Goal: Transaction & Acquisition: Obtain resource

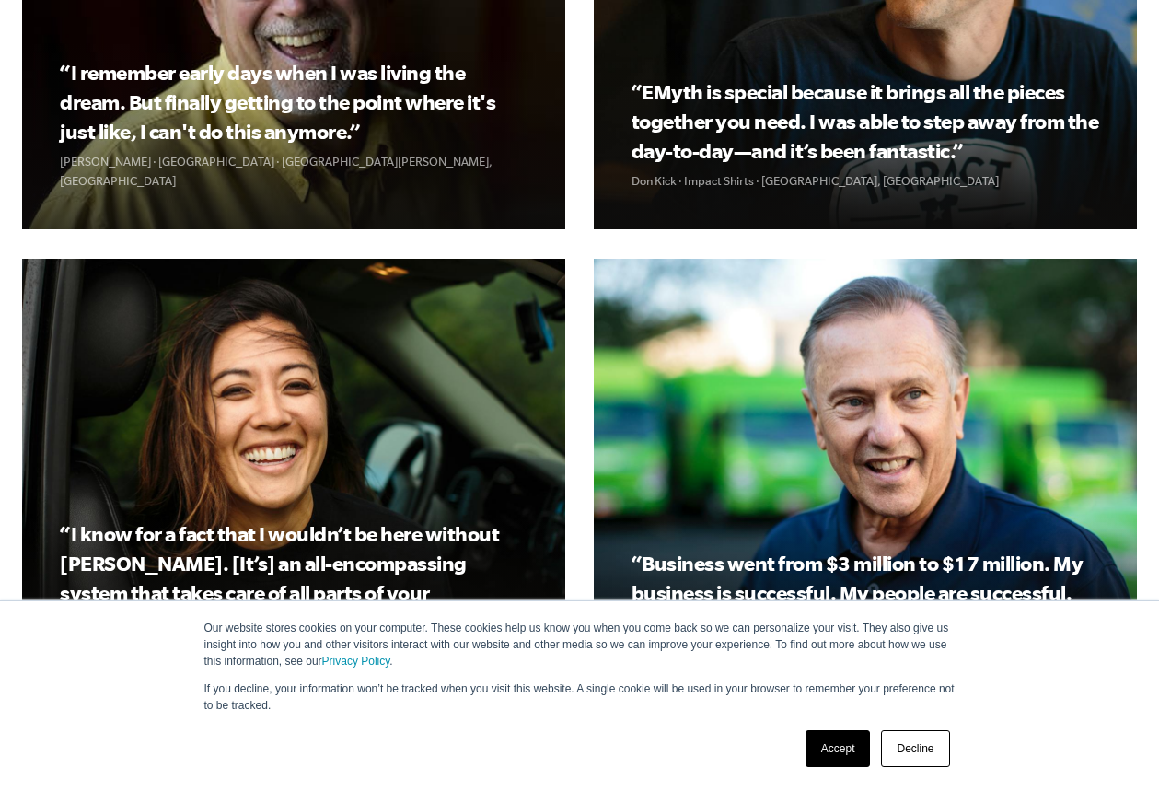
scroll to position [2425, 0]
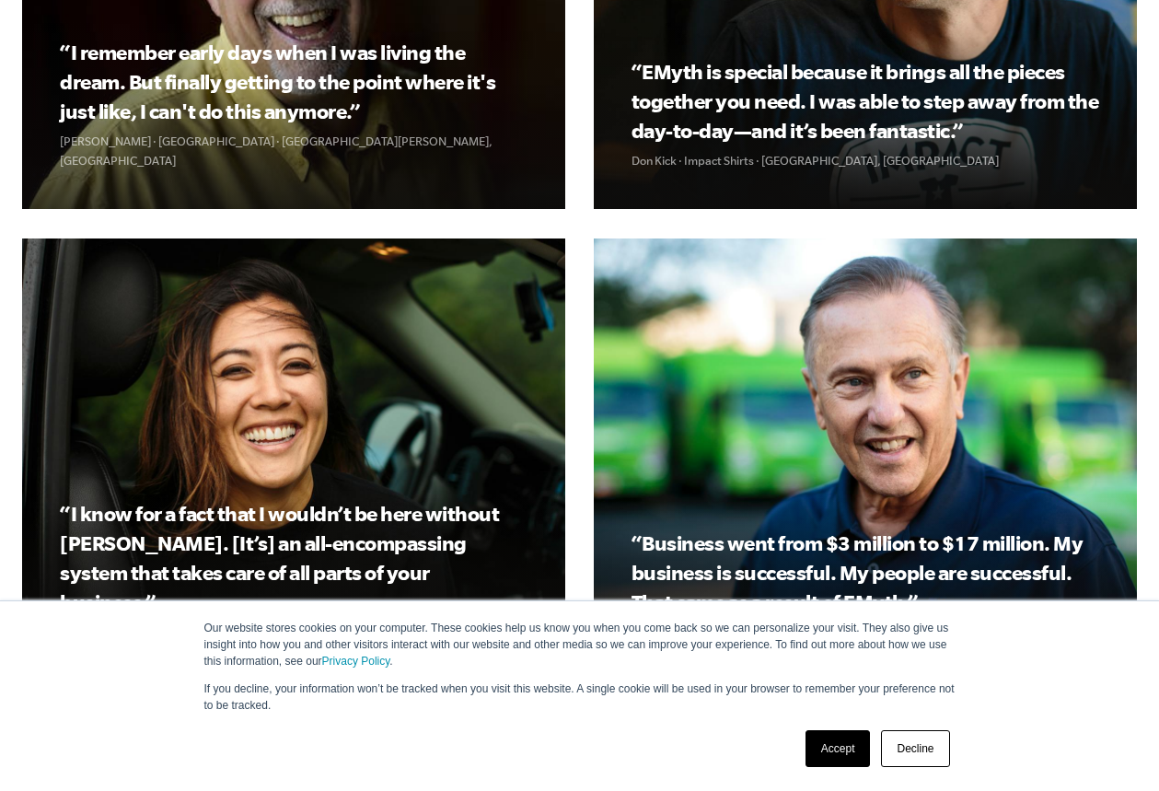
click at [844, 758] on link "Accept" at bounding box center [837, 748] width 65 height 37
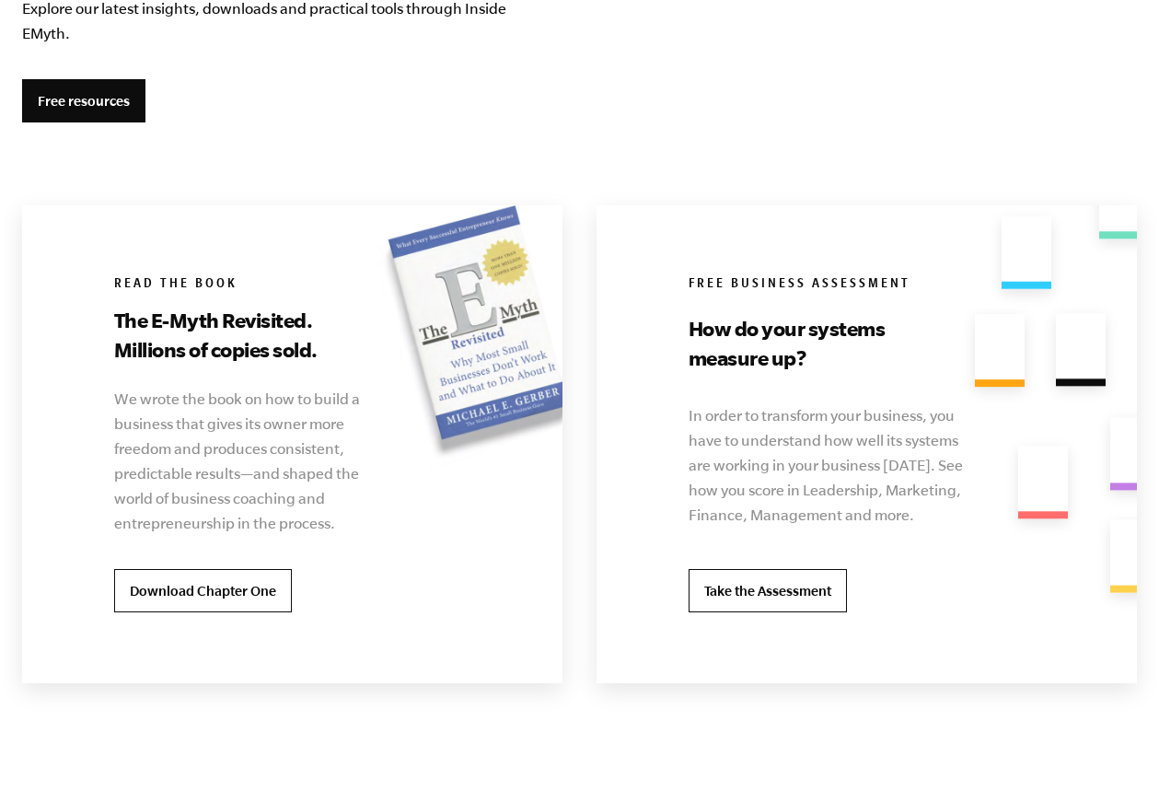
scroll to position [3568, 0]
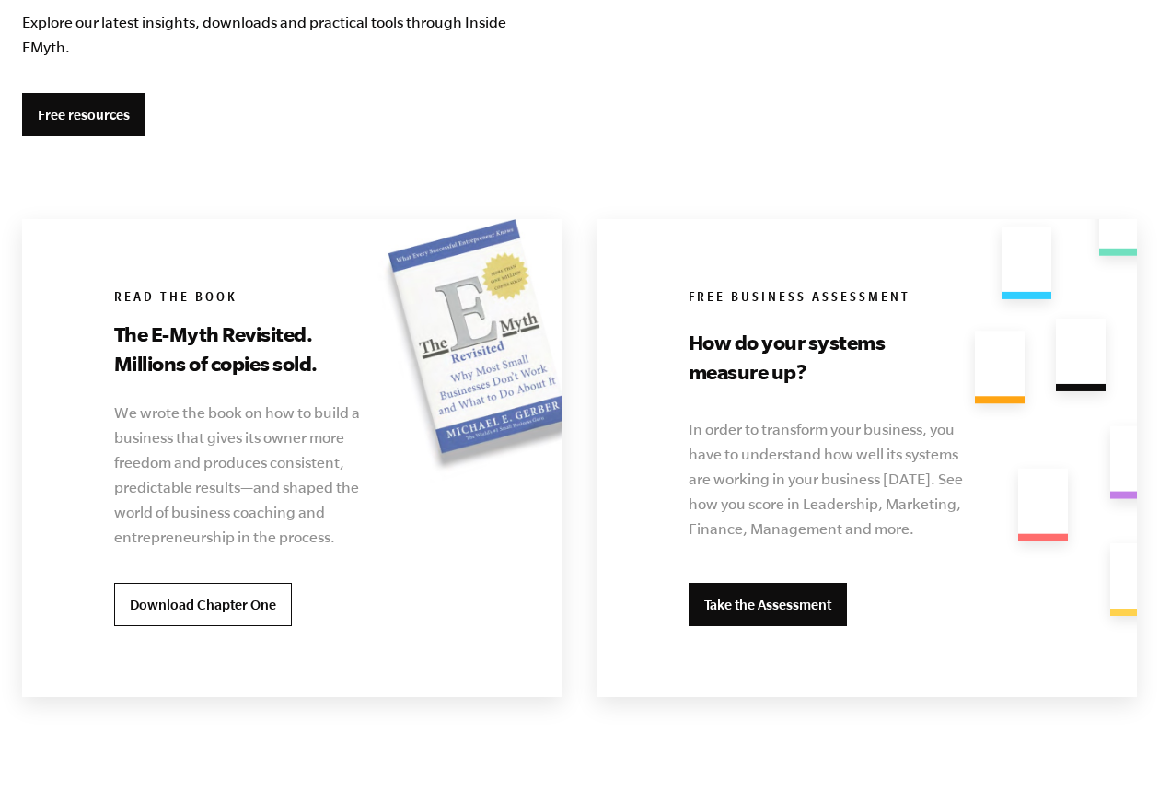
click at [799, 609] on link "Take the Assessment" at bounding box center [767, 605] width 158 height 44
click at [777, 598] on link "Take the Assessment" at bounding box center [767, 605] width 158 height 44
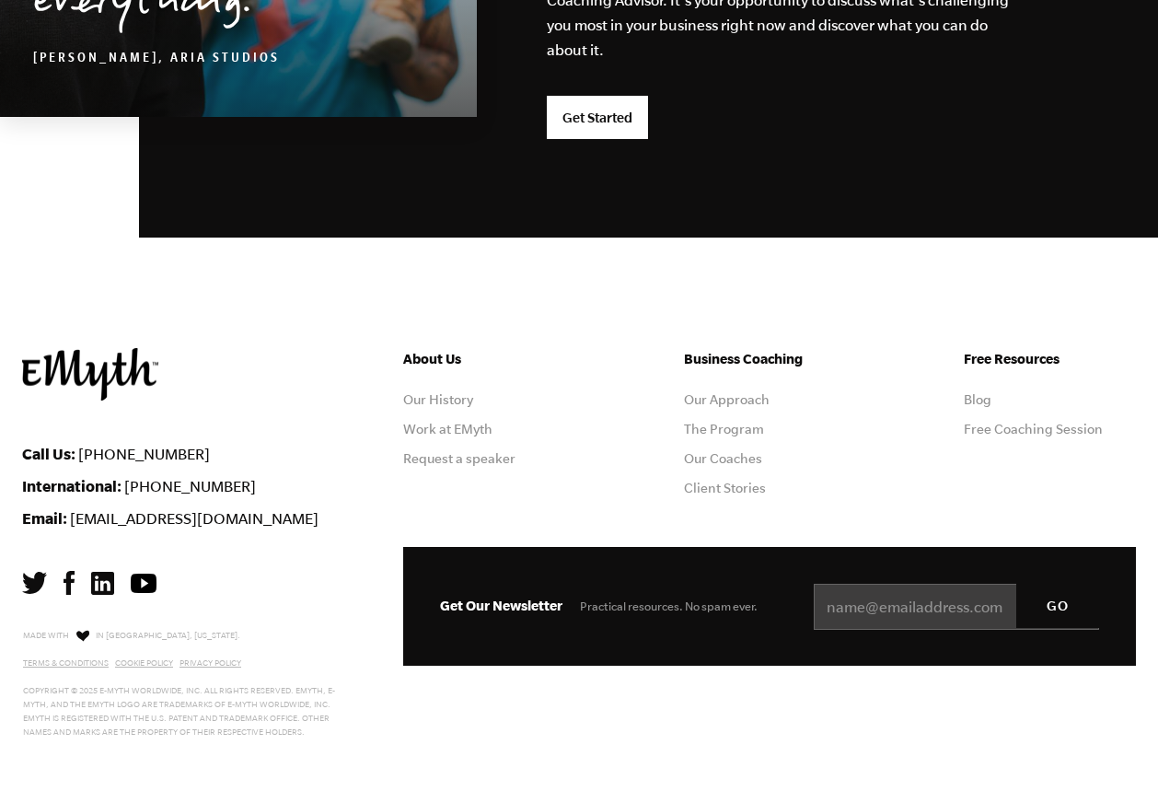
scroll to position [4976, 0]
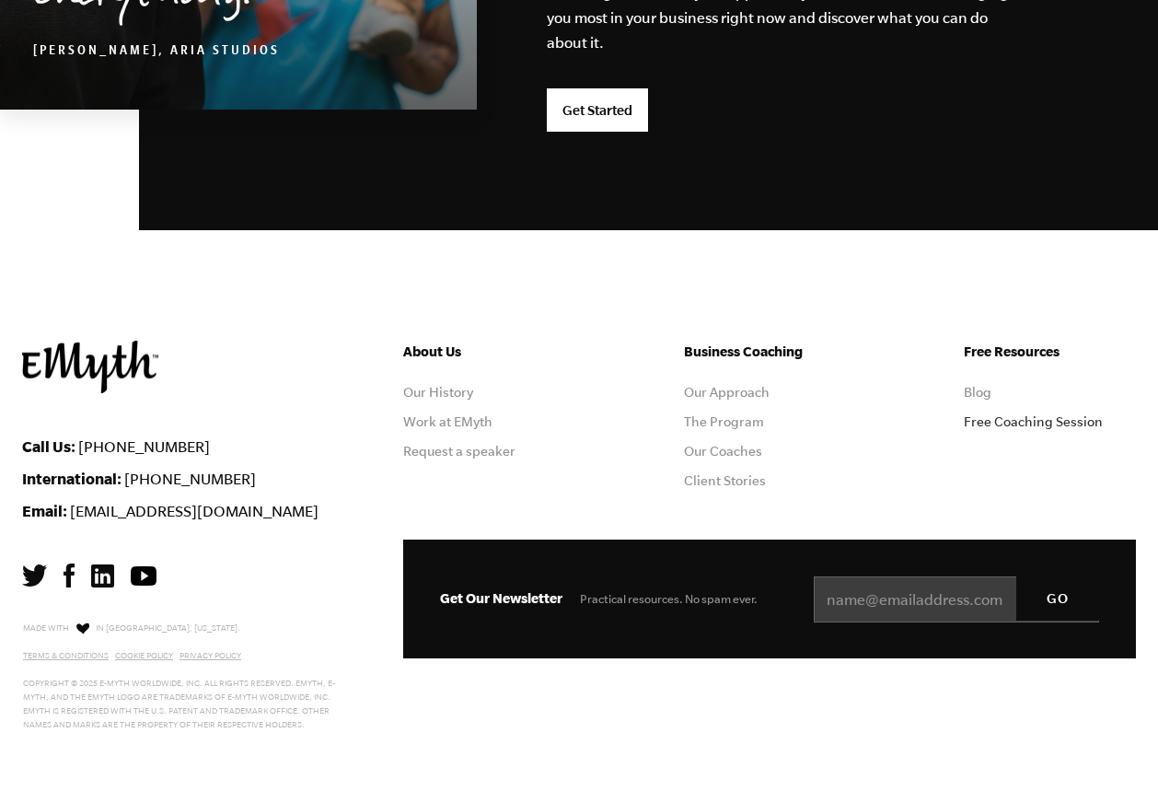
drag, startPoint x: 1046, startPoint y: 429, endPoint x: 1018, endPoint y: 425, distance: 27.9
click at [1018, 425] on link "Free Coaching Session" at bounding box center [1033, 421] width 139 height 15
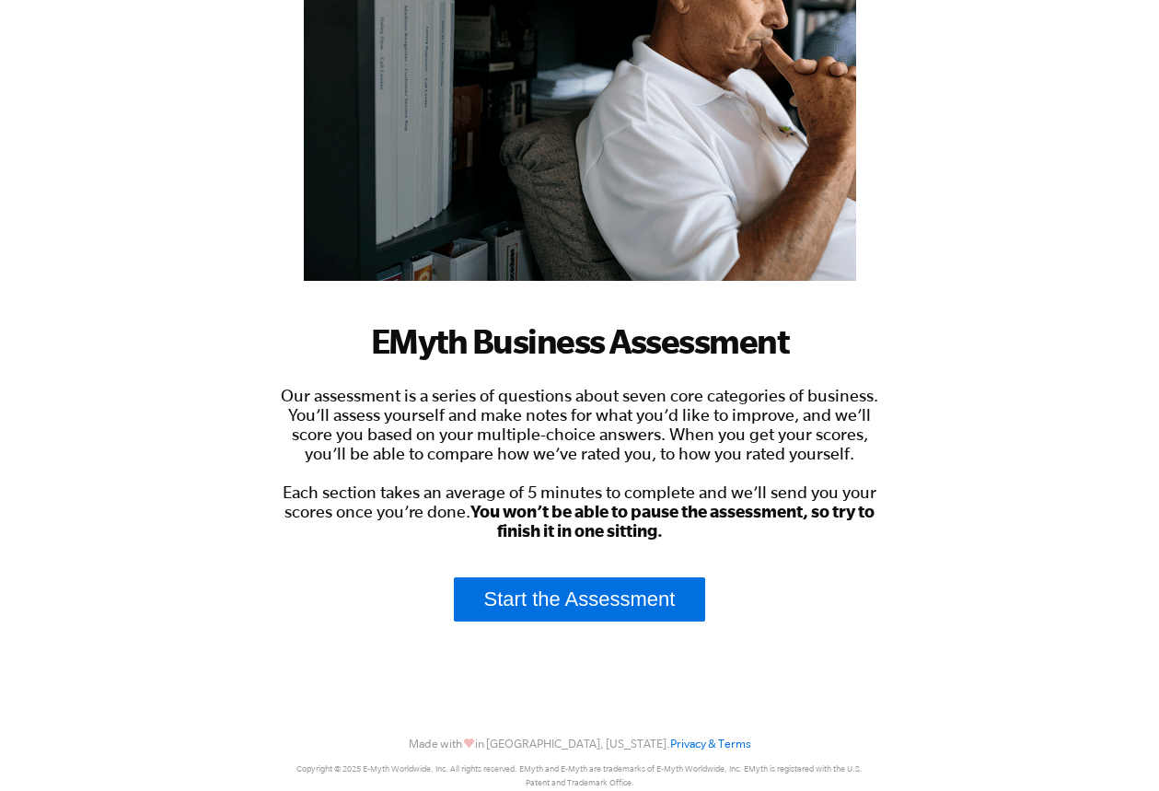
scroll to position [305, 0]
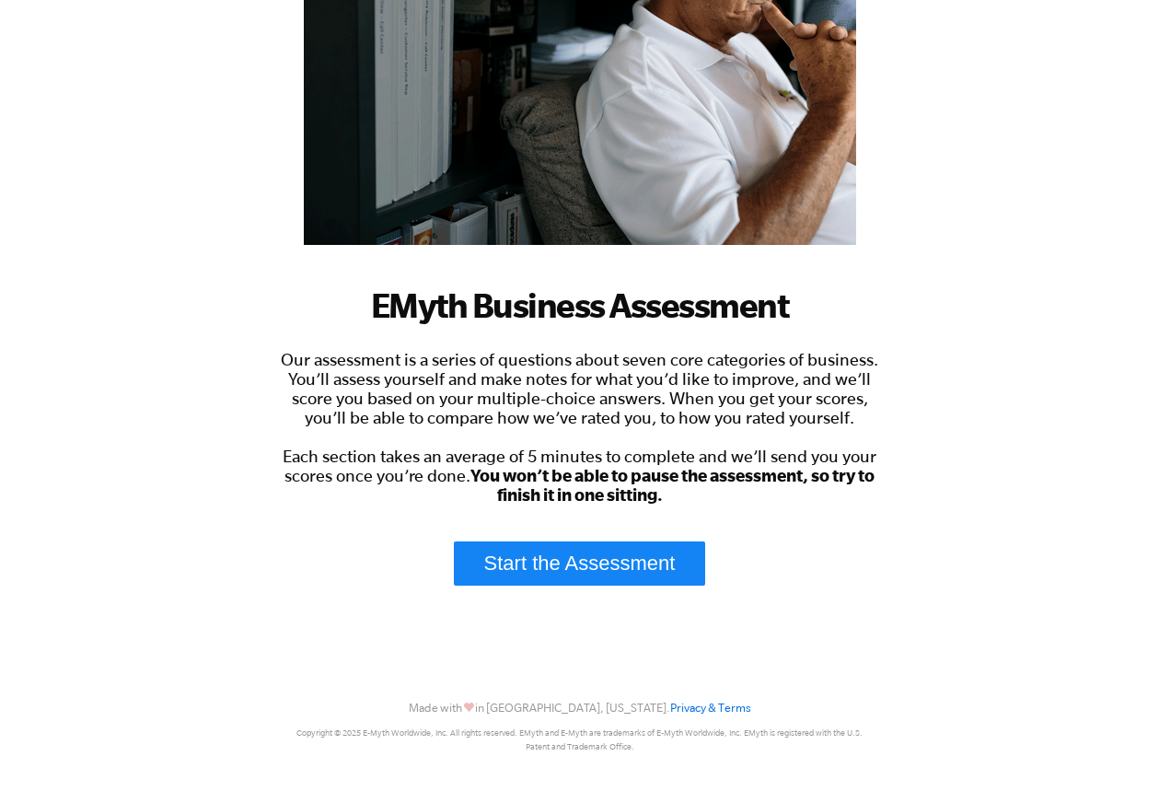
click at [657, 572] on link "Start the Assessment" at bounding box center [580, 563] width 252 height 44
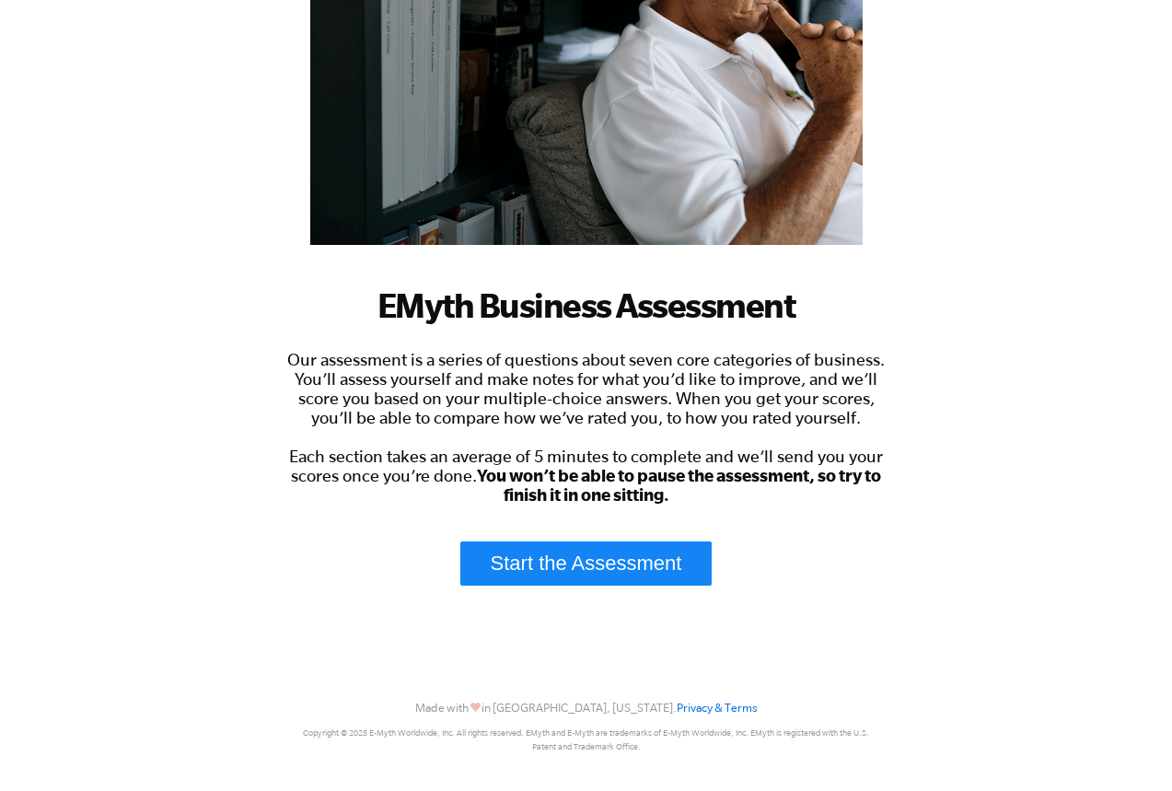
scroll to position [0, 0]
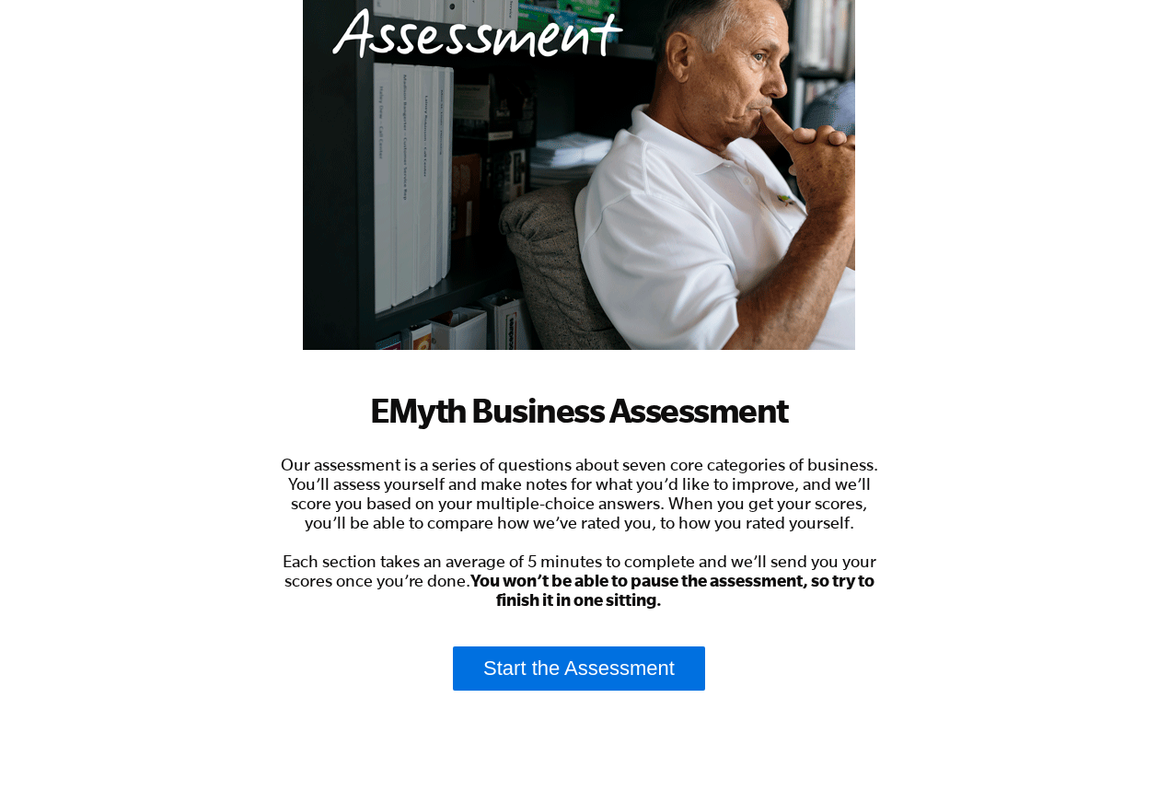
scroll to position [174, 0]
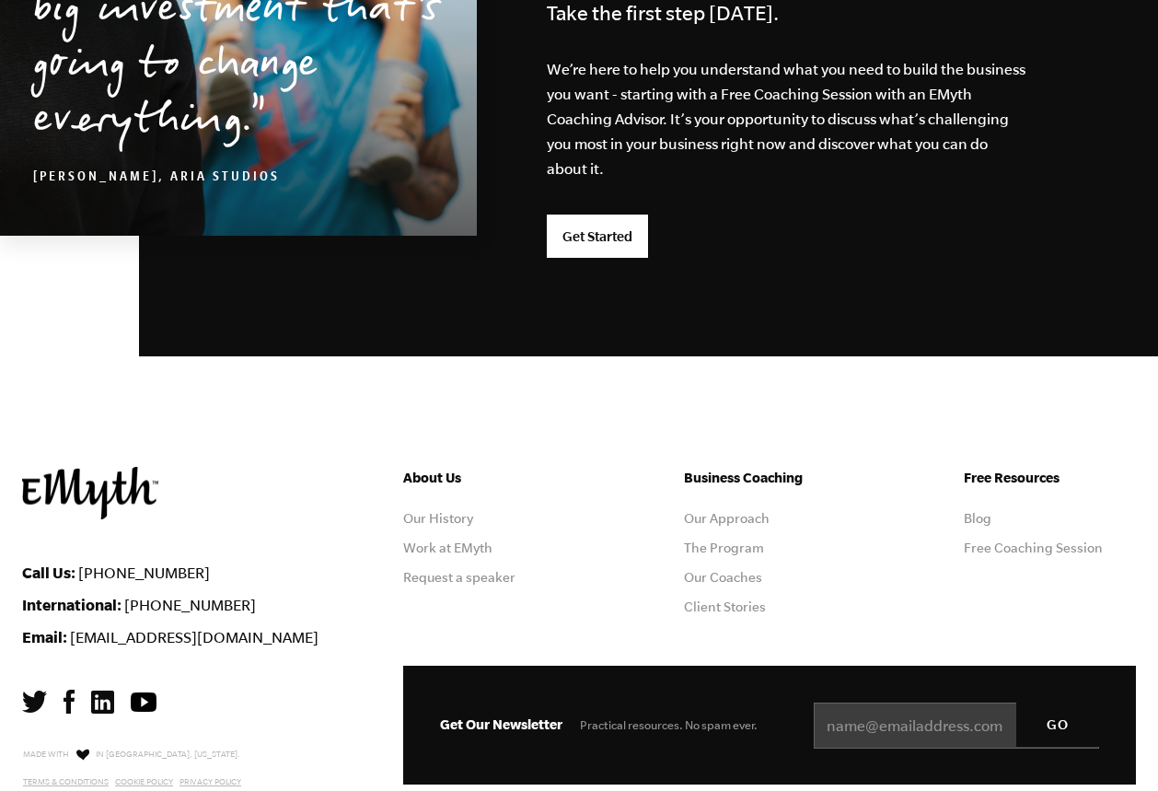
scroll to position [4871, 0]
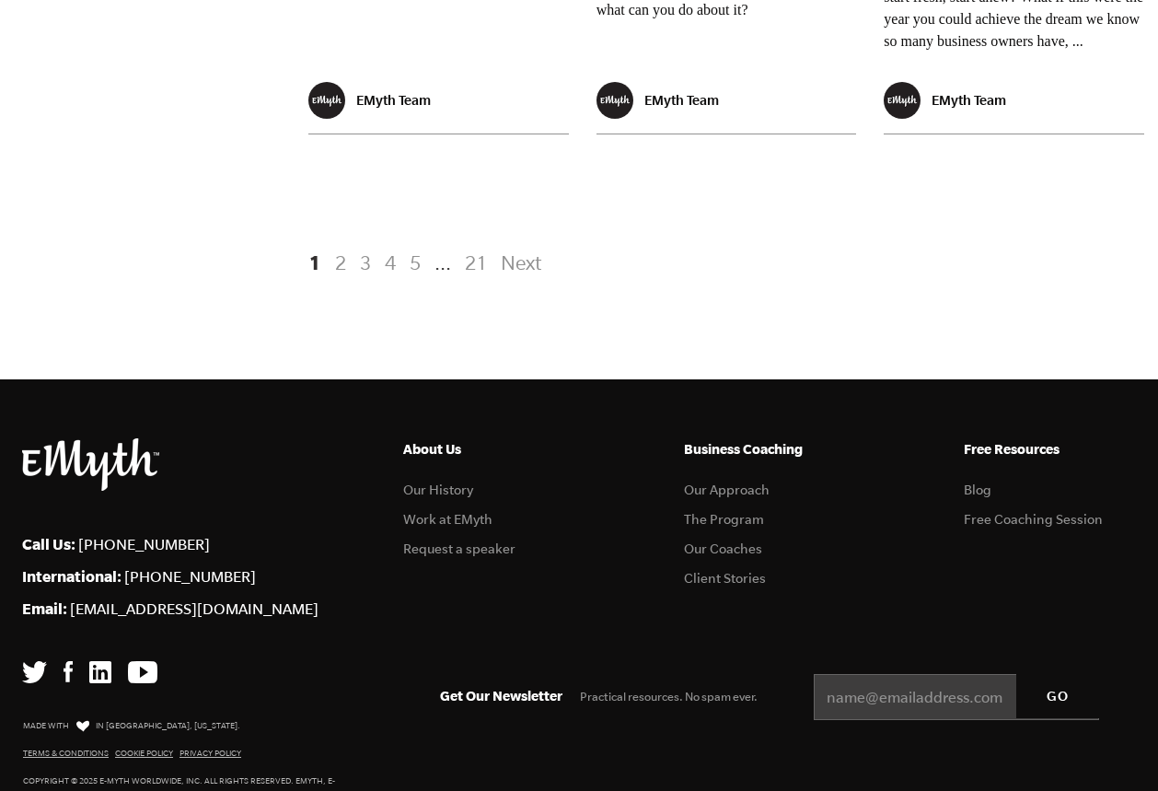
scroll to position [3919, 0]
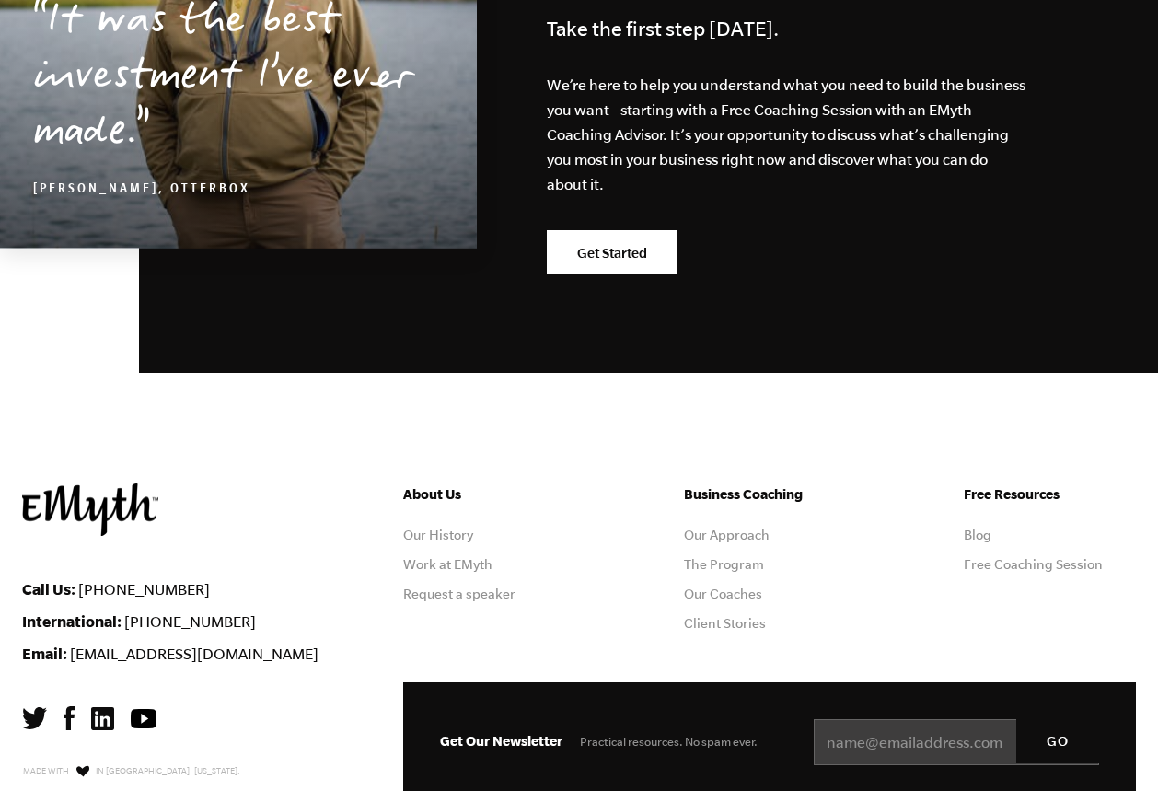
scroll to position [9206, 0]
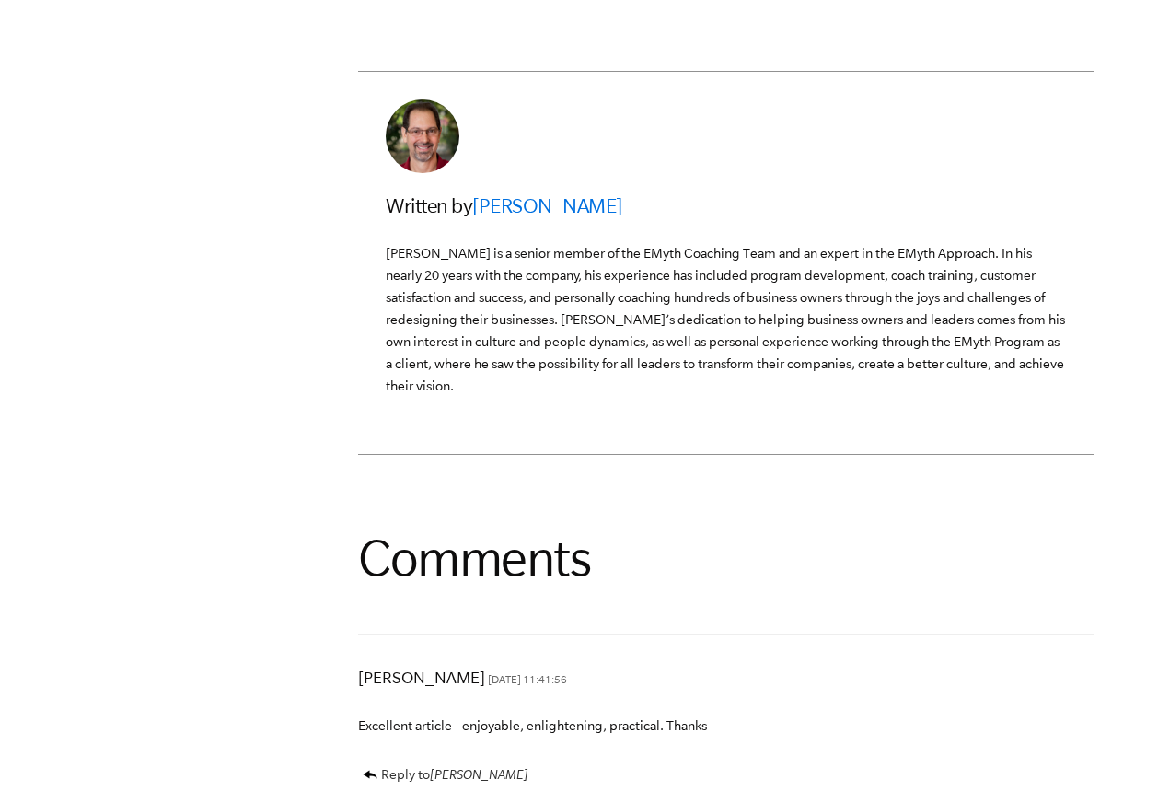
scroll to position [4339, 0]
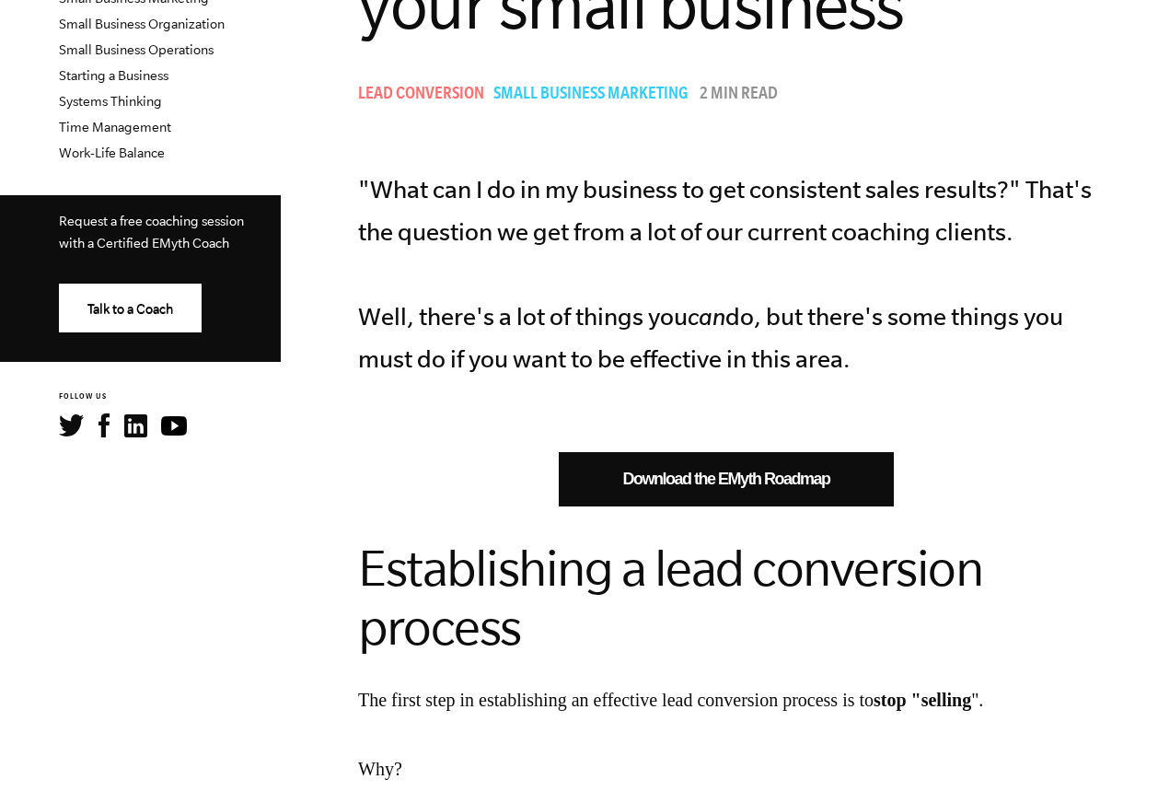
scroll to position [731, 0]
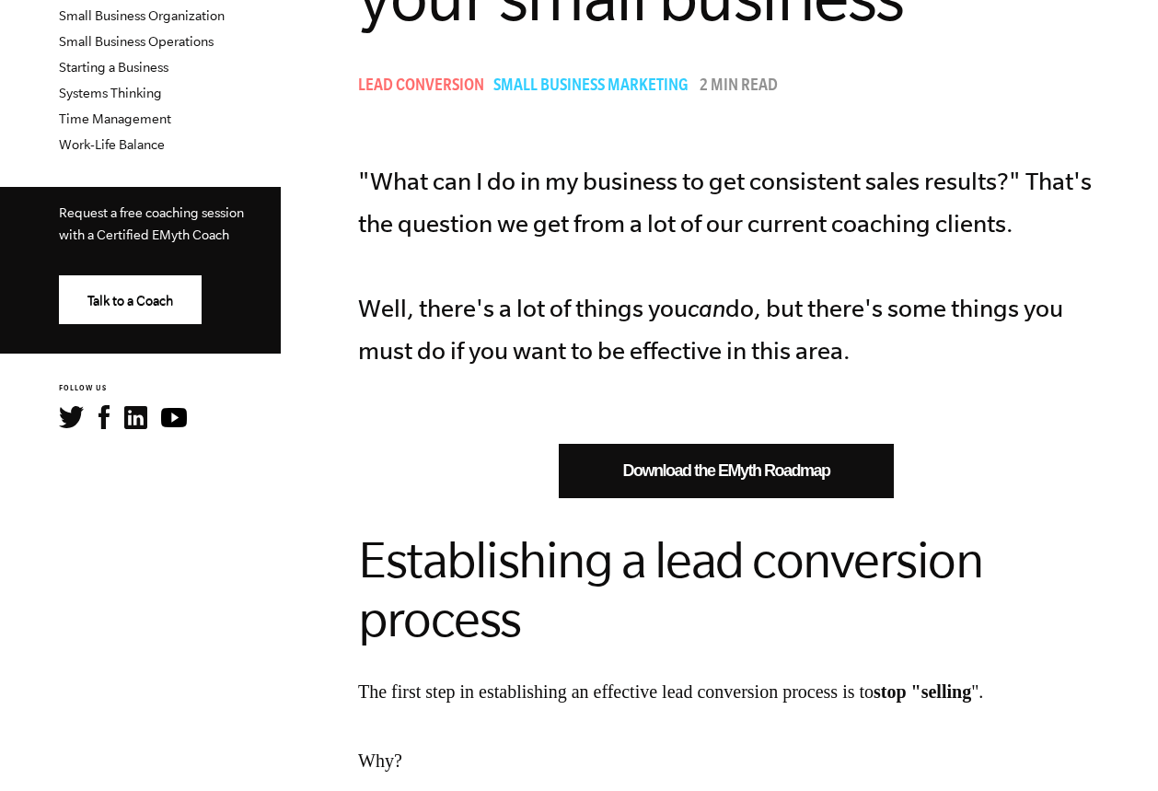
click at [800, 472] on link "Download the EMyth Roadmap" at bounding box center [726, 471] width 335 height 54
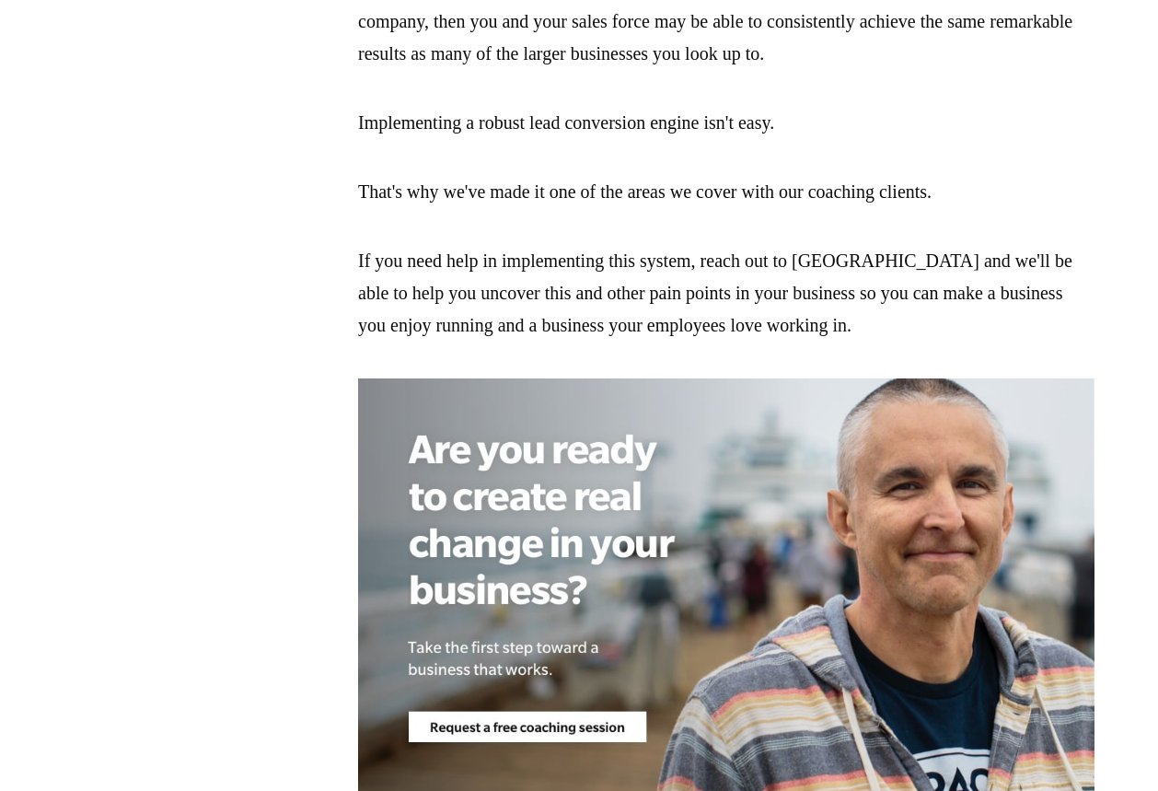
scroll to position [3404, 0]
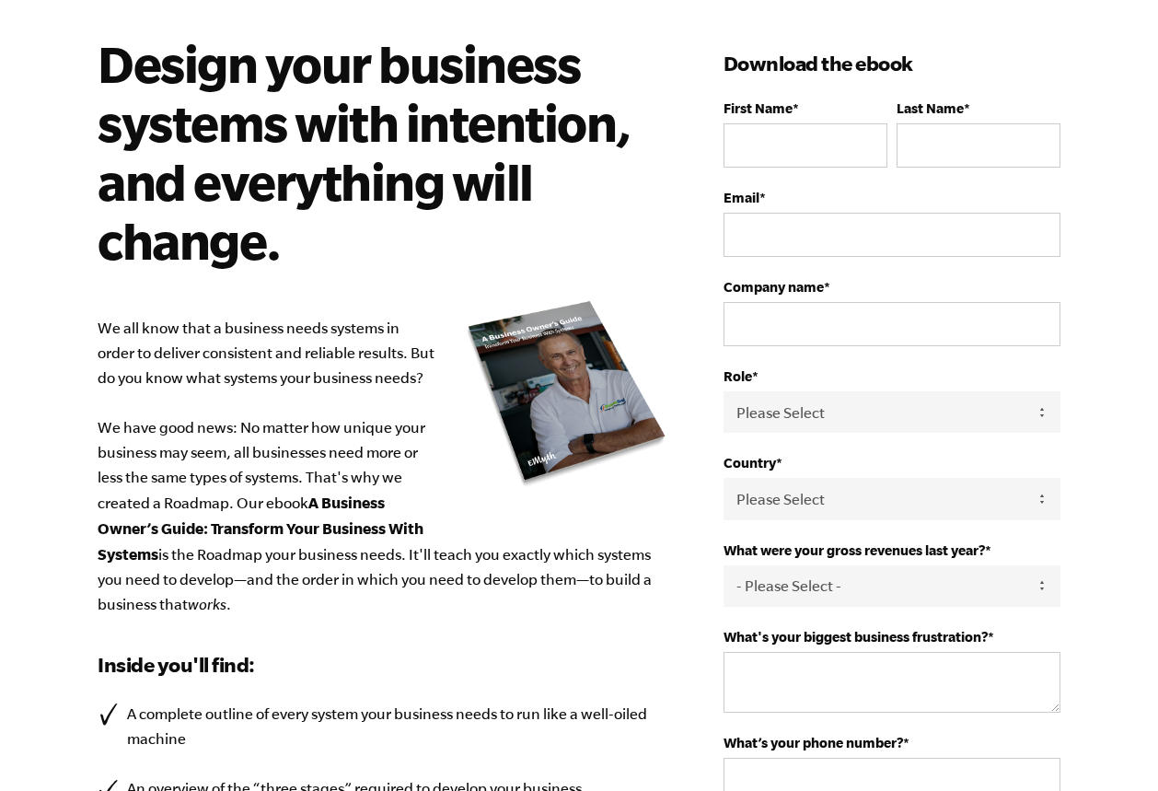
scroll to position [106, 0]
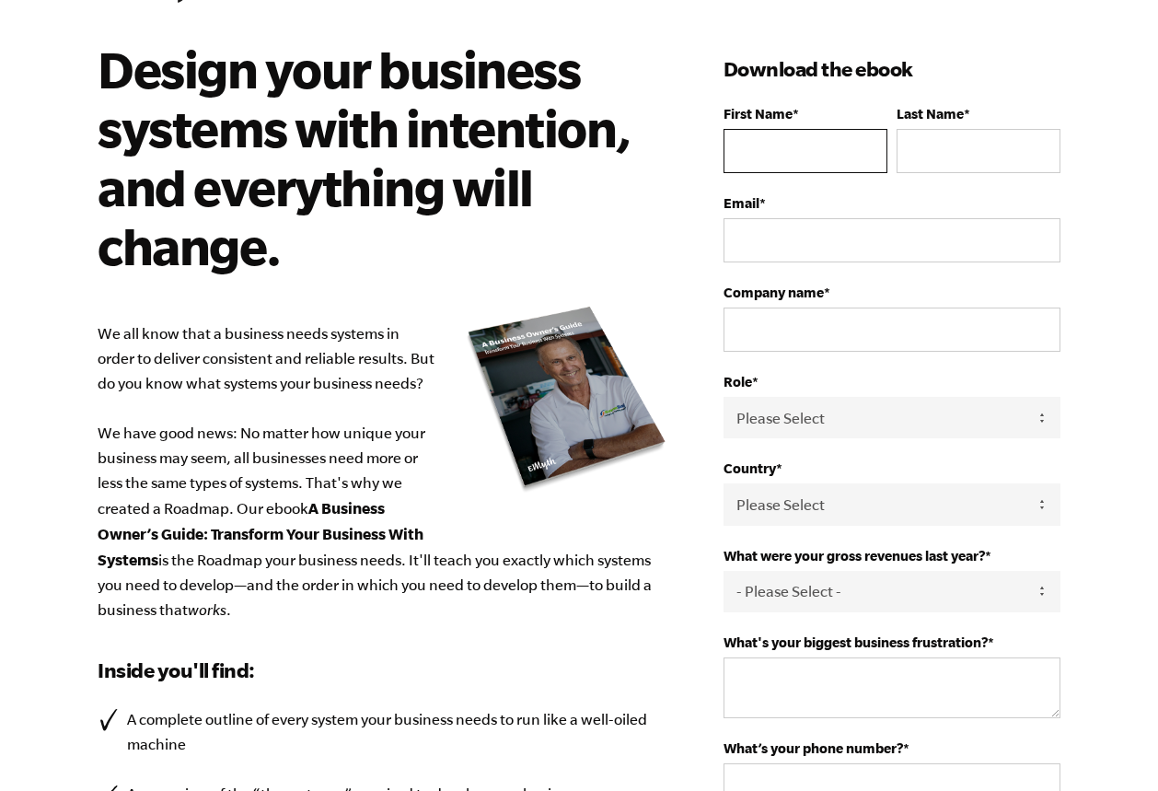
click at [829, 154] on input "First Name *" at bounding box center [805, 151] width 164 height 44
type input "[PERSON_NAME]"
click at [945, 148] on input "Last Name *" at bounding box center [978, 151] width 164 height 44
type input "Bennett"
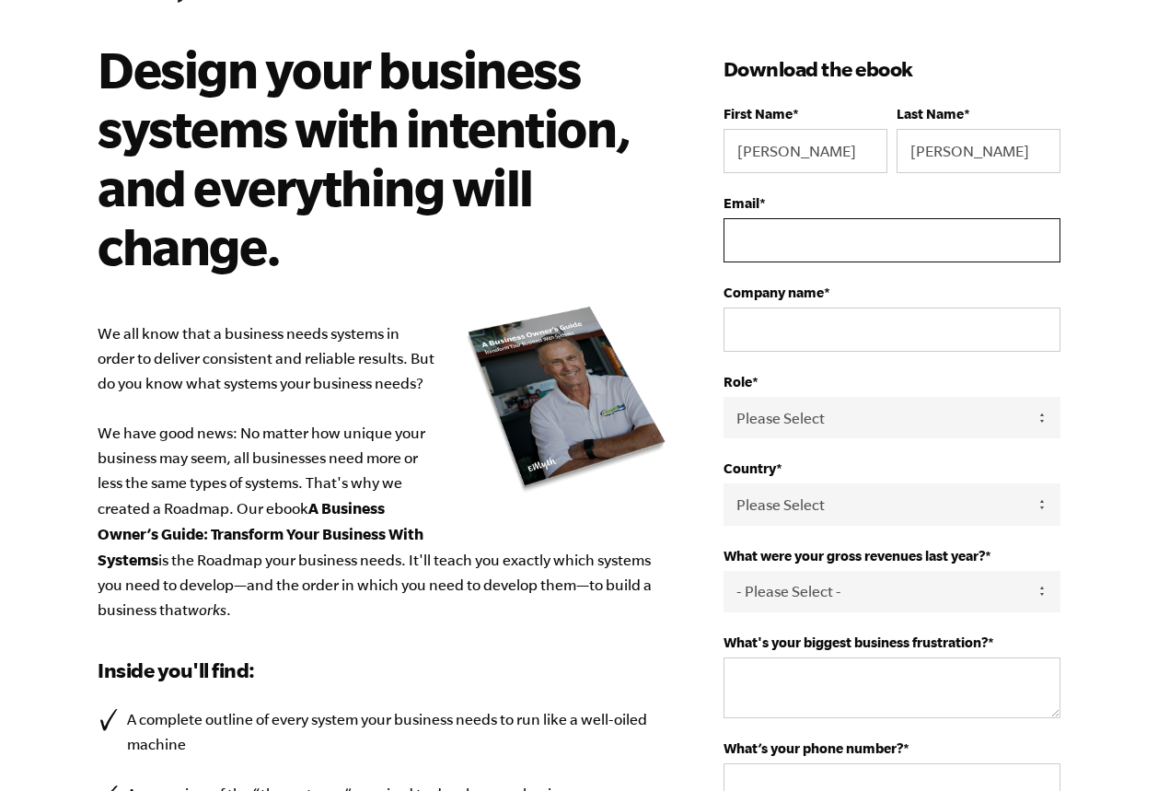
click at [912, 237] on input "Email *" at bounding box center [891, 240] width 337 height 44
type input "ateng26@gmail.com"
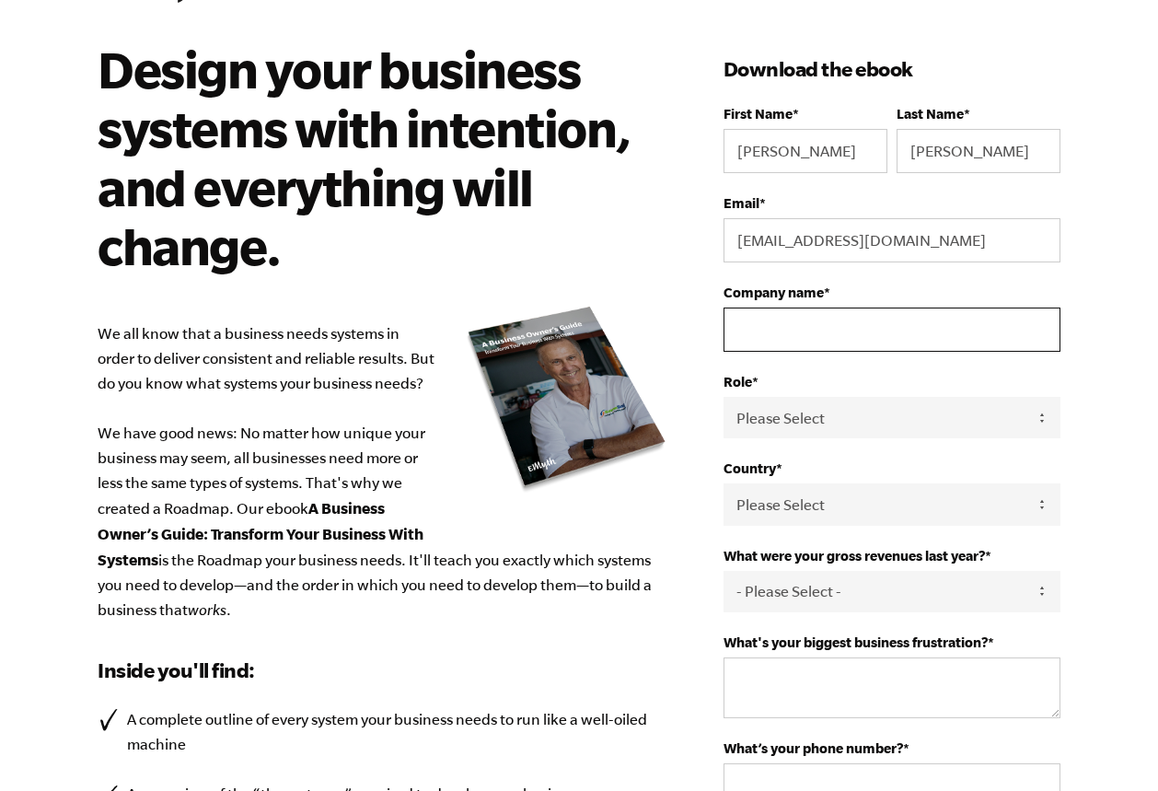
click at [886, 330] on input "Company name *" at bounding box center [891, 329] width 337 height 44
type input "Ten Red Dot"
select select "Australia"
click at [876, 402] on select "Please Select Owner Partner / Co-Owner Executive Employee / Other" at bounding box center [891, 417] width 337 height 41
select select "Partner / Co-Owner"
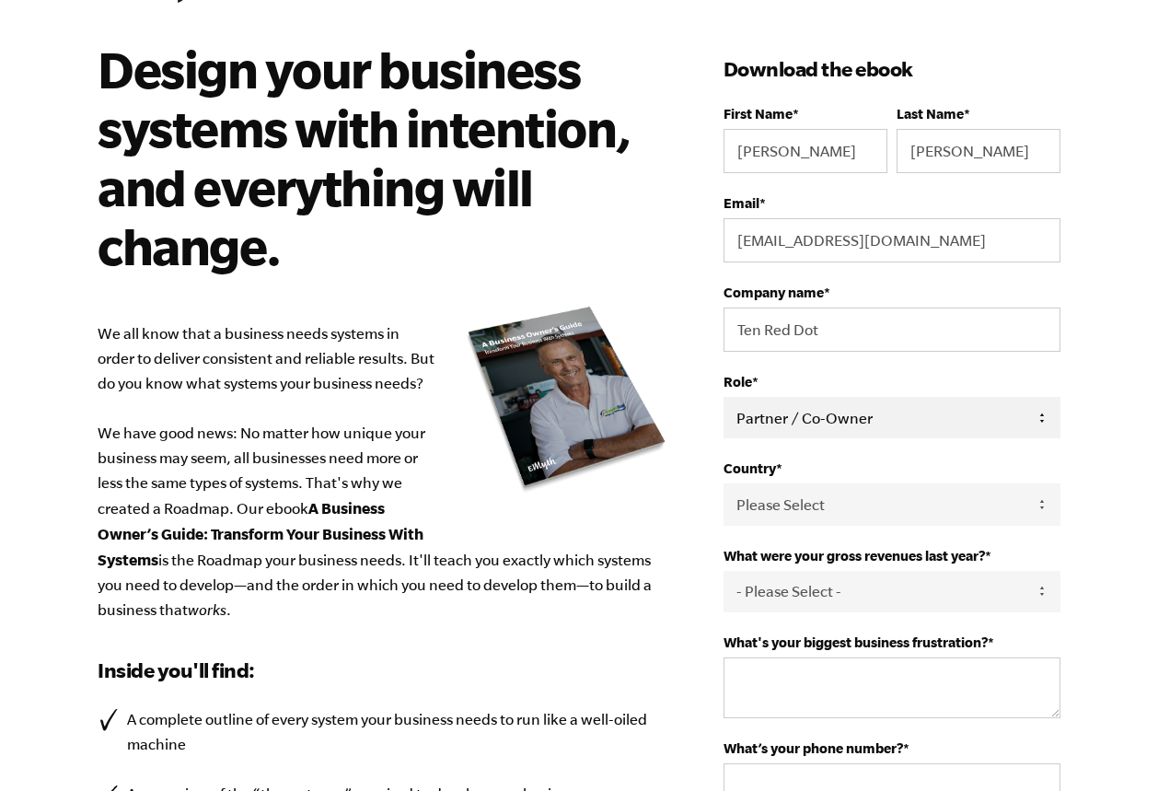
click at [723, 397] on select "Please Select Owner Partner / Co-Owner Executive Employee / Other" at bounding box center [891, 417] width 337 height 41
click at [857, 420] on select "Please Select Owner Partner / Co-Owner Executive Employee / Other" at bounding box center [891, 417] width 337 height 41
click at [886, 375] on label "Role *" at bounding box center [891, 382] width 337 height 16
click at [886, 397] on select "Please Select Owner Partner / Co-Owner Executive Employee / Other" at bounding box center [891, 417] width 337 height 41
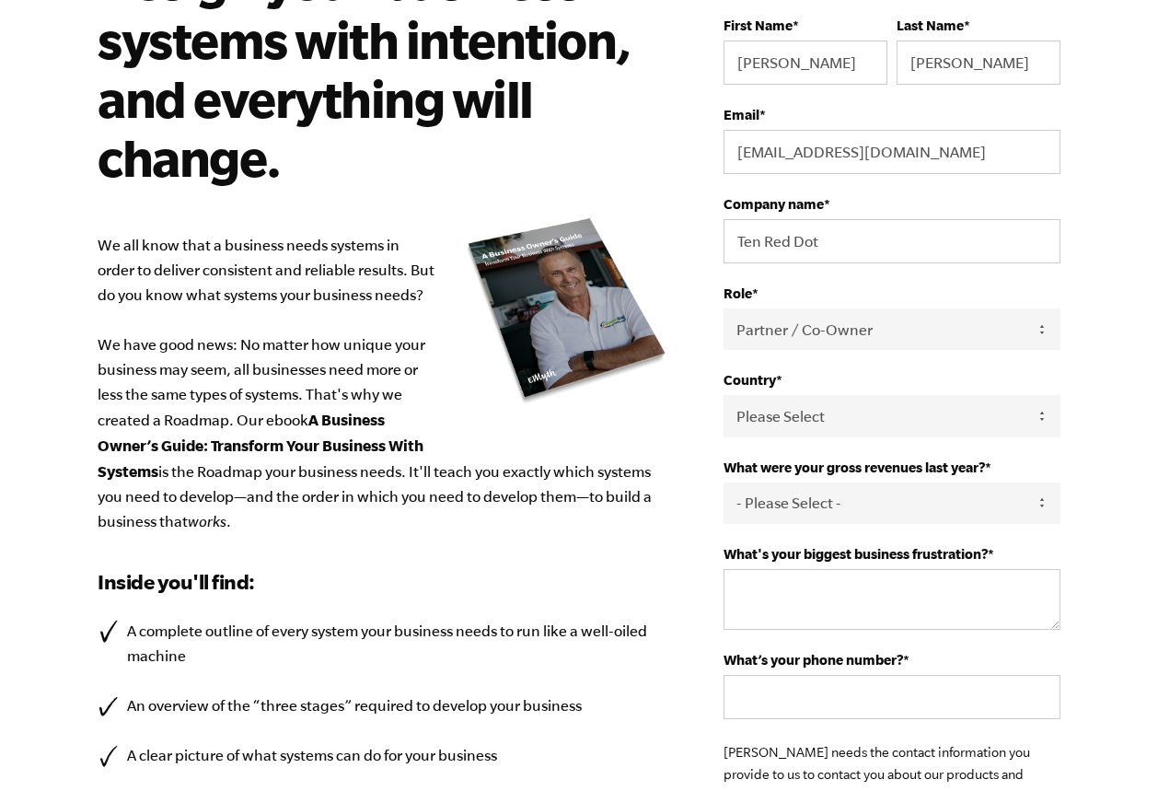
scroll to position [237, 0]
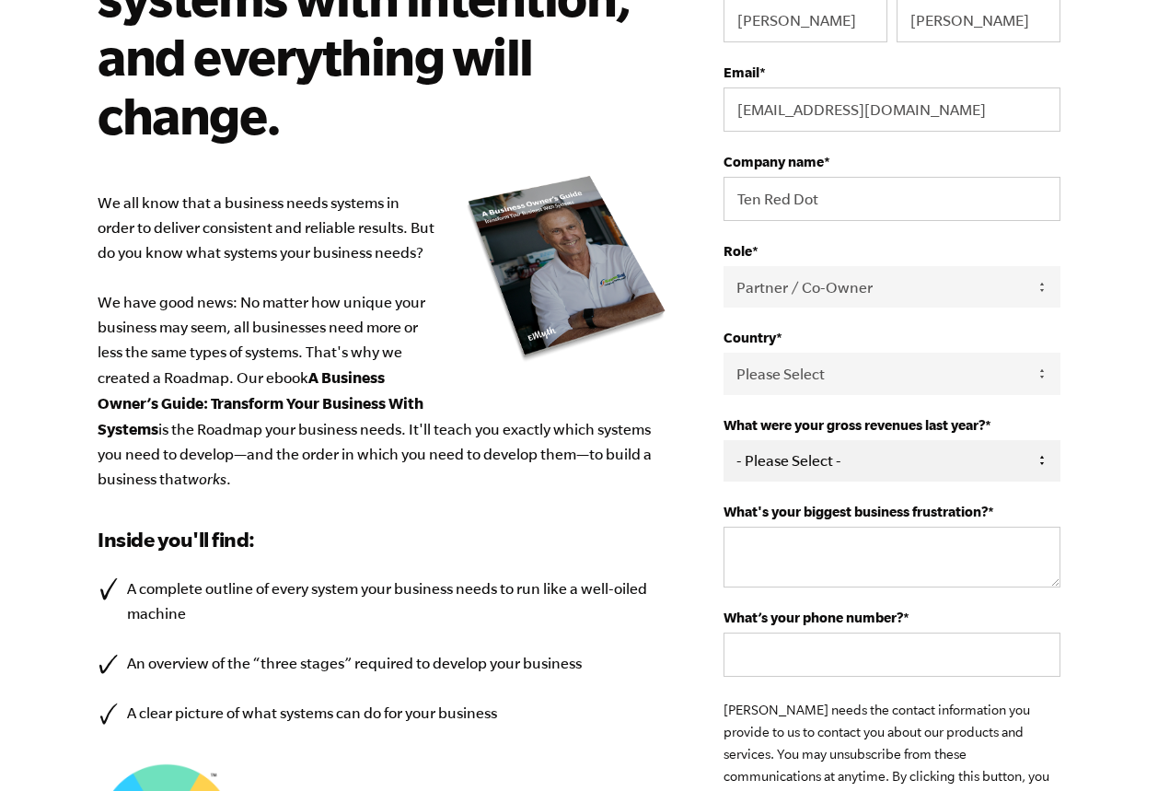
click at [1043, 463] on select "- Please Select - 0-75K 76-150K 151-275K 276-500K 501-750K 751-1M 1-2.5M 2.5-5M…" at bounding box center [891, 460] width 337 height 41
click at [723, 440] on select "- Please Select - 0-75K 76-150K 151-275K 276-500K 501-750K 751-1M 1-2.5M 2.5-5M…" at bounding box center [891, 460] width 337 height 41
click at [1042, 446] on select "- Please Select - 0-75K 76-150K 151-275K 276-500K 501-750K 751-1M 1-2.5M 2.5-5M…" at bounding box center [891, 460] width 337 height 41
select select "0-75K"
click at [723, 440] on select "- Please Select - 0-75K 76-150K 151-275K 276-500K 501-750K 751-1M 1-2.5M 2.5-5M…" at bounding box center [891, 460] width 337 height 41
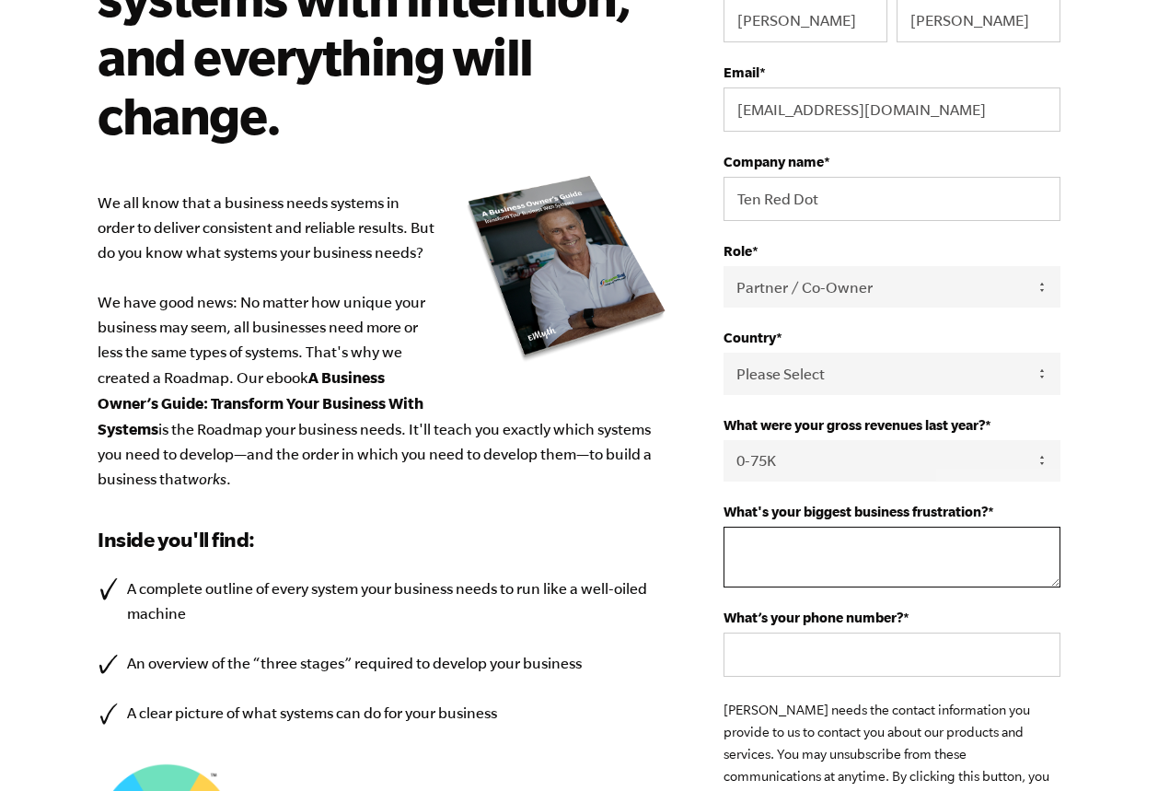
click at [1036, 556] on textarea "What's your biggest business frustration? *" at bounding box center [891, 556] width 337 height 61
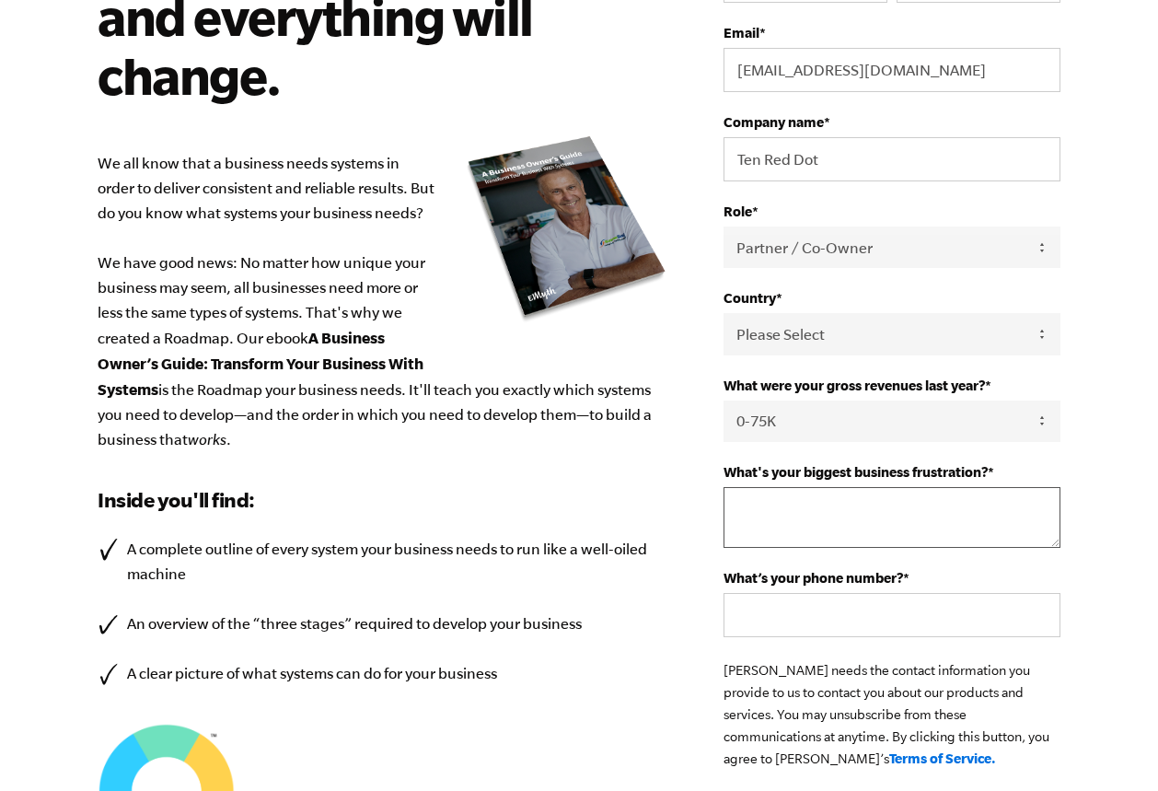
scroll to position [278, 0]
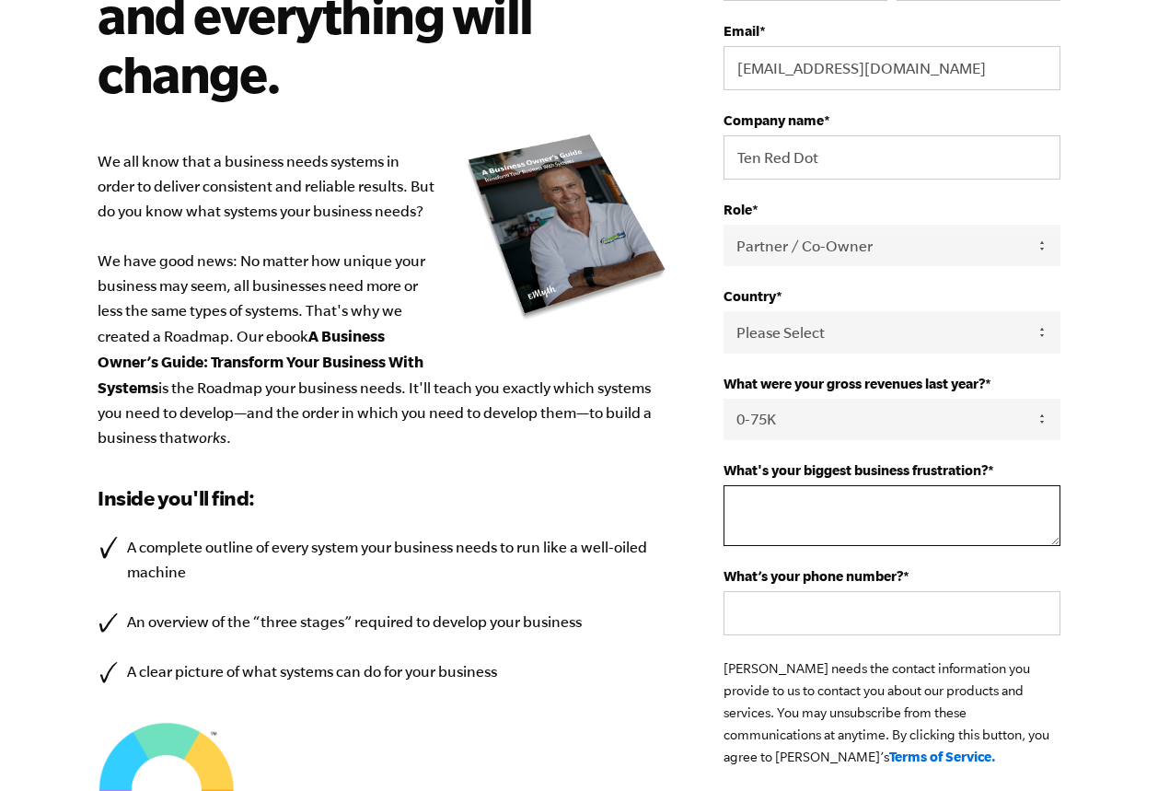
click at [984, 522] on textarea "What's your biggest business frustration? *" at bounding box center [891, 515] width 337 height 61
type textarea "lead generation"
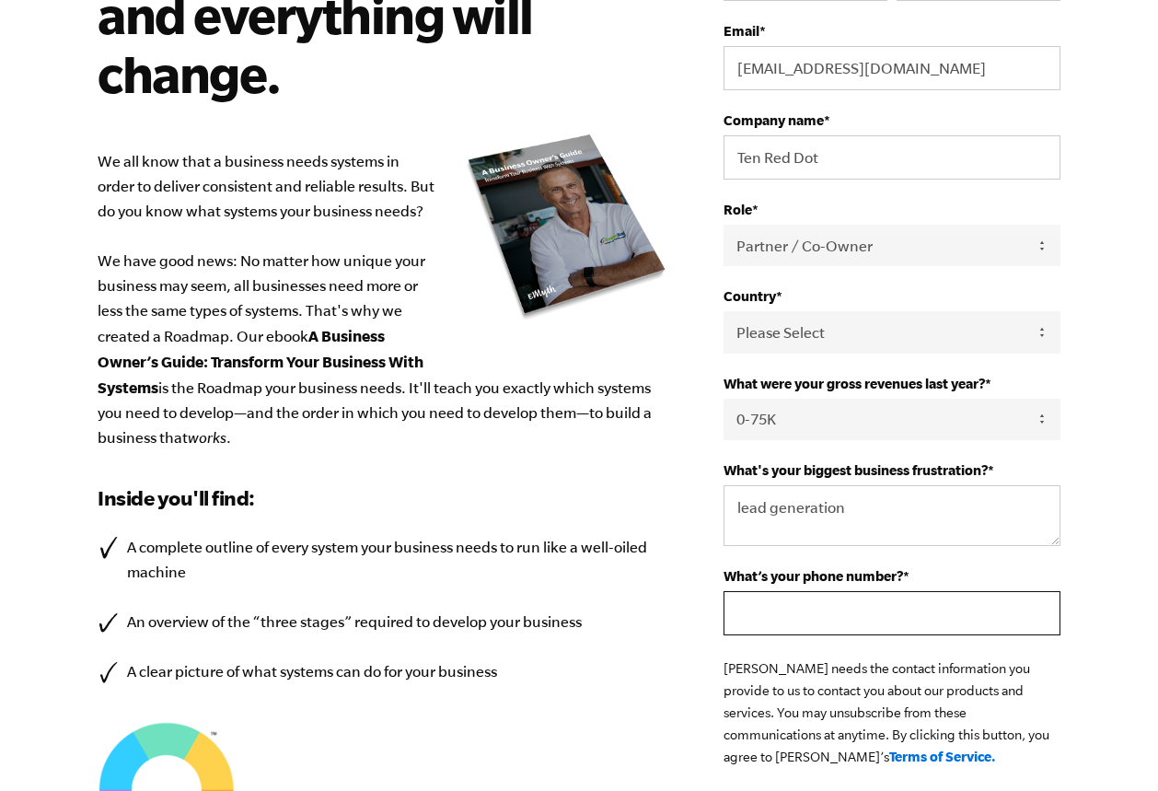
drag, startPoint x: 908, startPoint y: 626, endPoint x: 936, endPoint y: 587, distance: 47.5
click at [908, 627] on input "What’s your phone number? *" at bounding box center [891, 613] width 337 height 44
drag, startPoint x: 771, startPoint y: 617, endPoint x: 805, endPoint y: 615, distance: 34.1
click at [798, 618] on input "0481195926" at bounding box center [891, 613] width 337 height 44
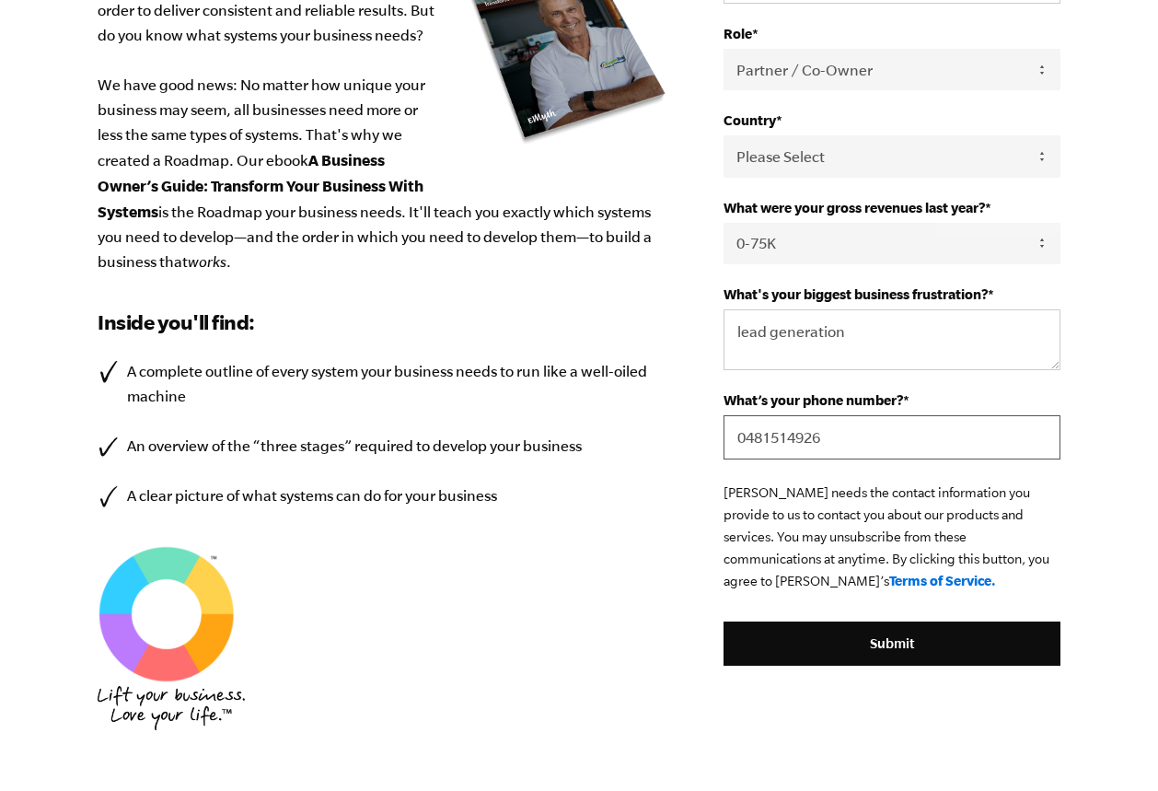
scroll to position [449, 0]
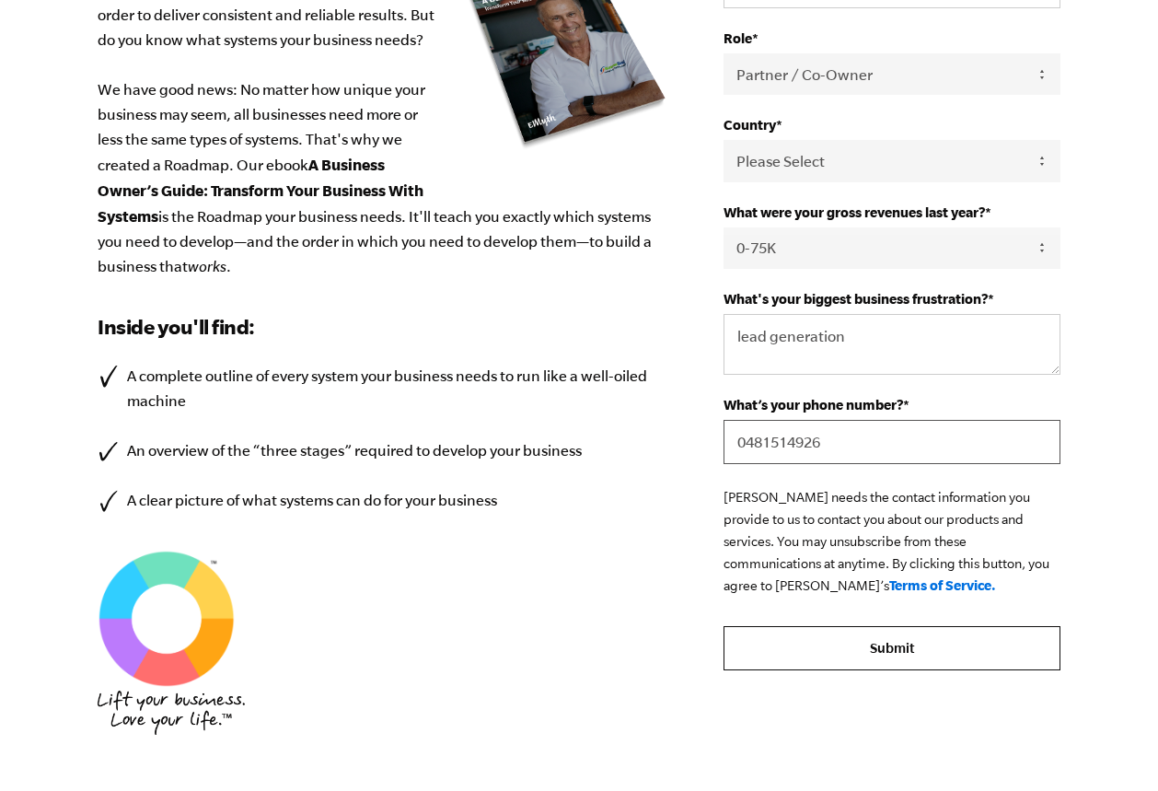
type input "0481514926"
click at [982, 651] on input "Submit" at bounding box center [891, 648] width 337 height 44
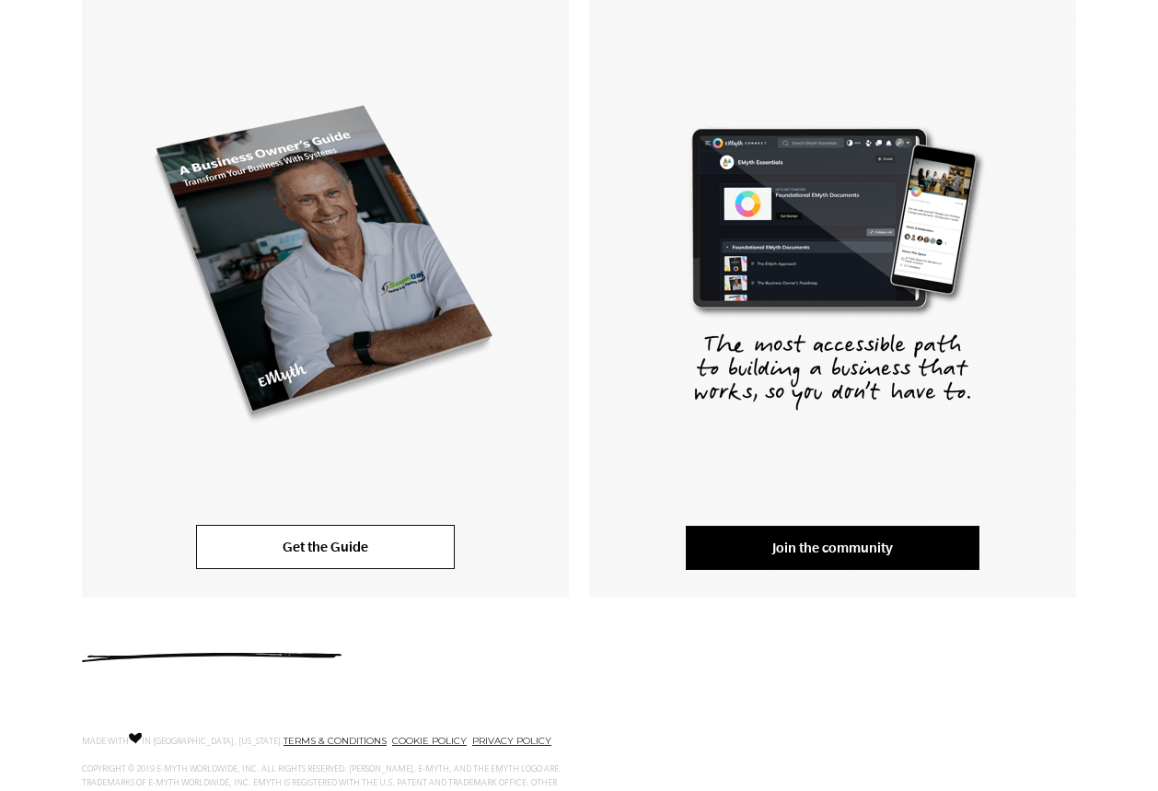
scroll to position [429, 0]
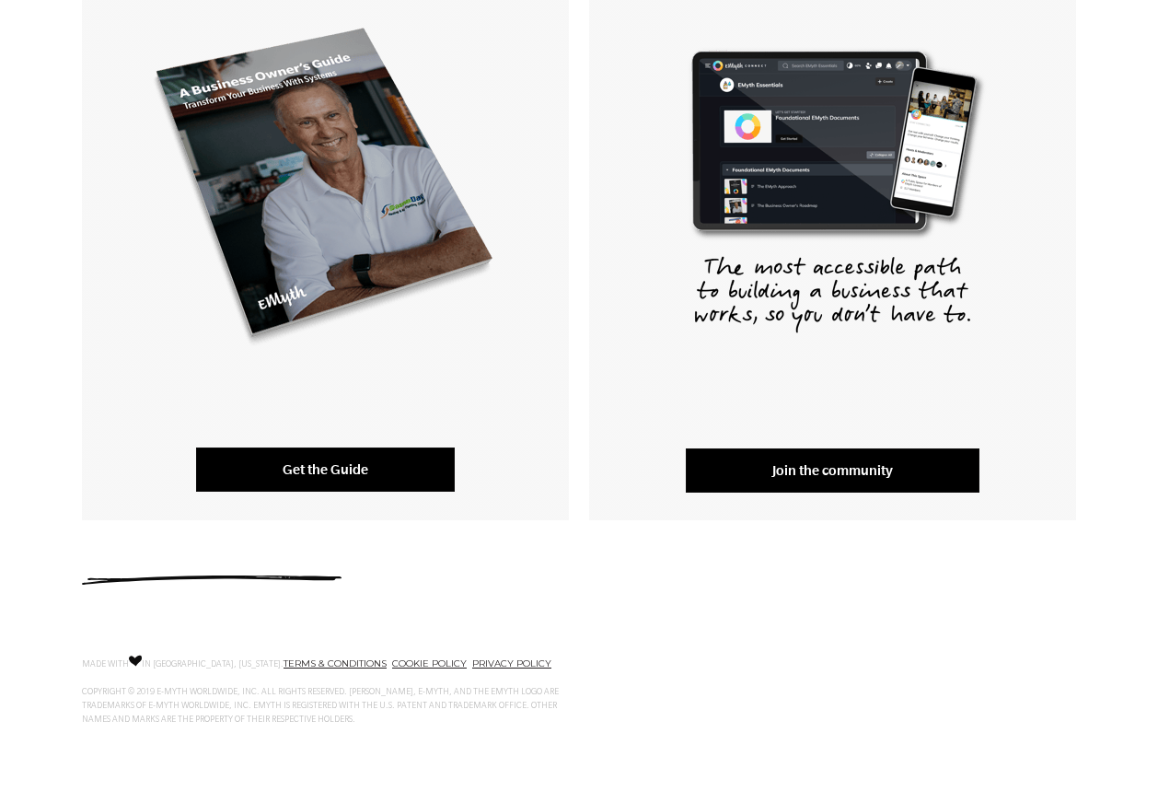
click at [343, 468] on link "Get the Guide" at bounding box center [325, 469] width 259 height 44
